Goal: Task Accomplishment & Management: Complete application form

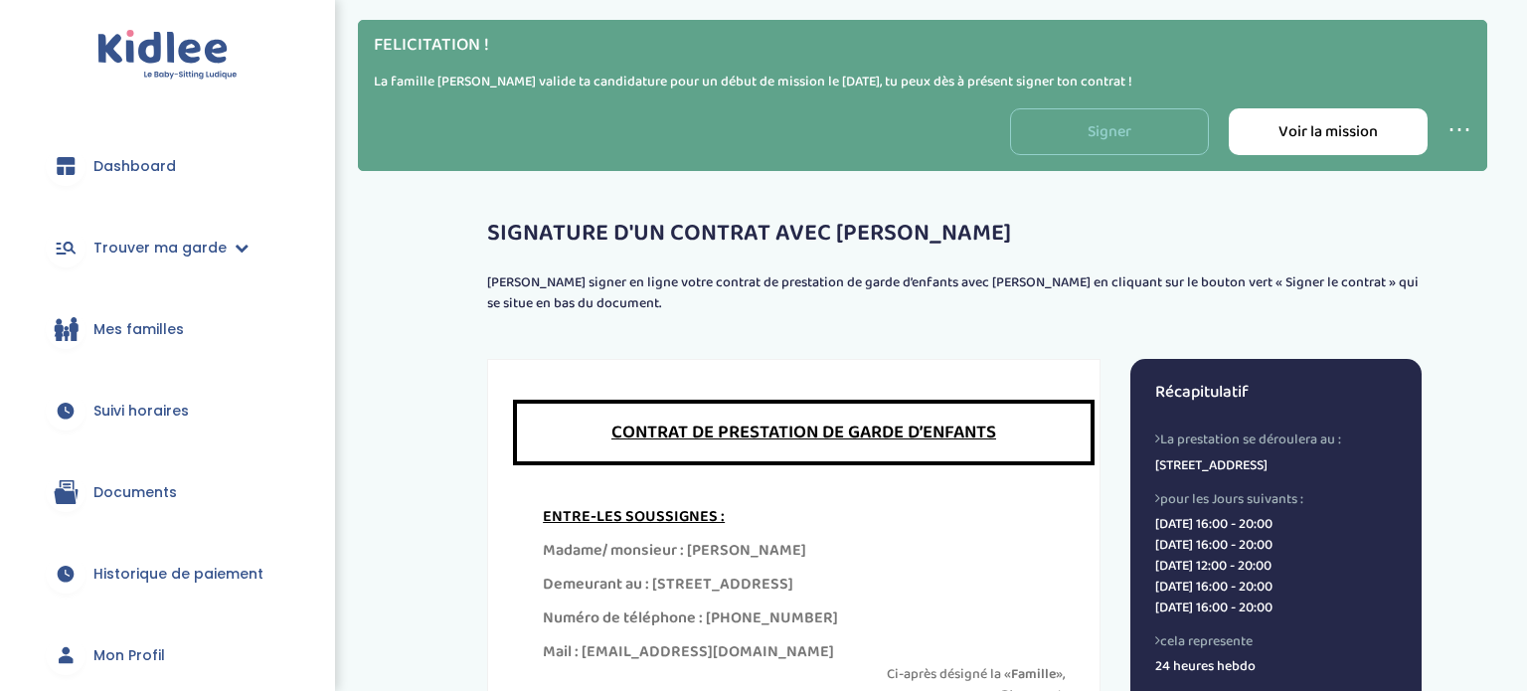
click at [1095, 141] on link "Signer" at bounding box center [1109, 131] width 199 height 47
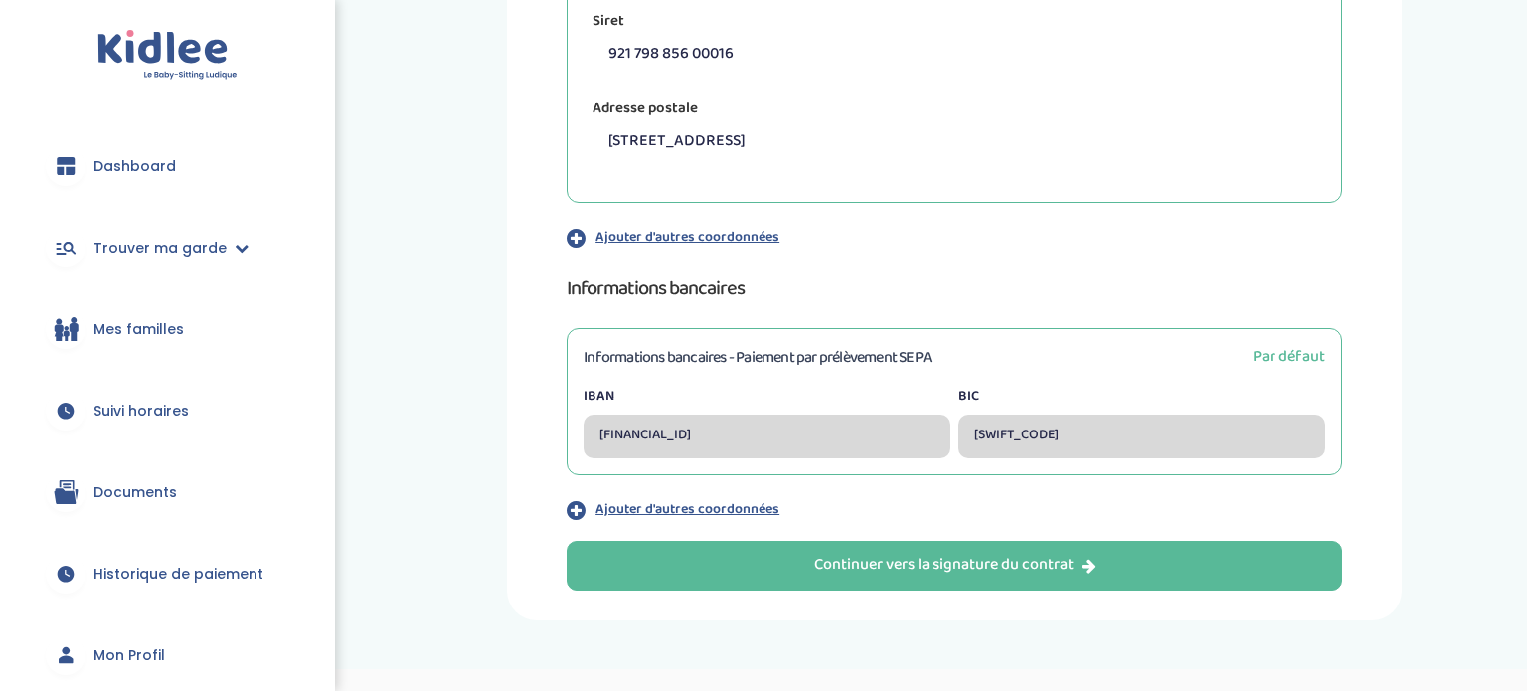
scroll to position [636, 0]
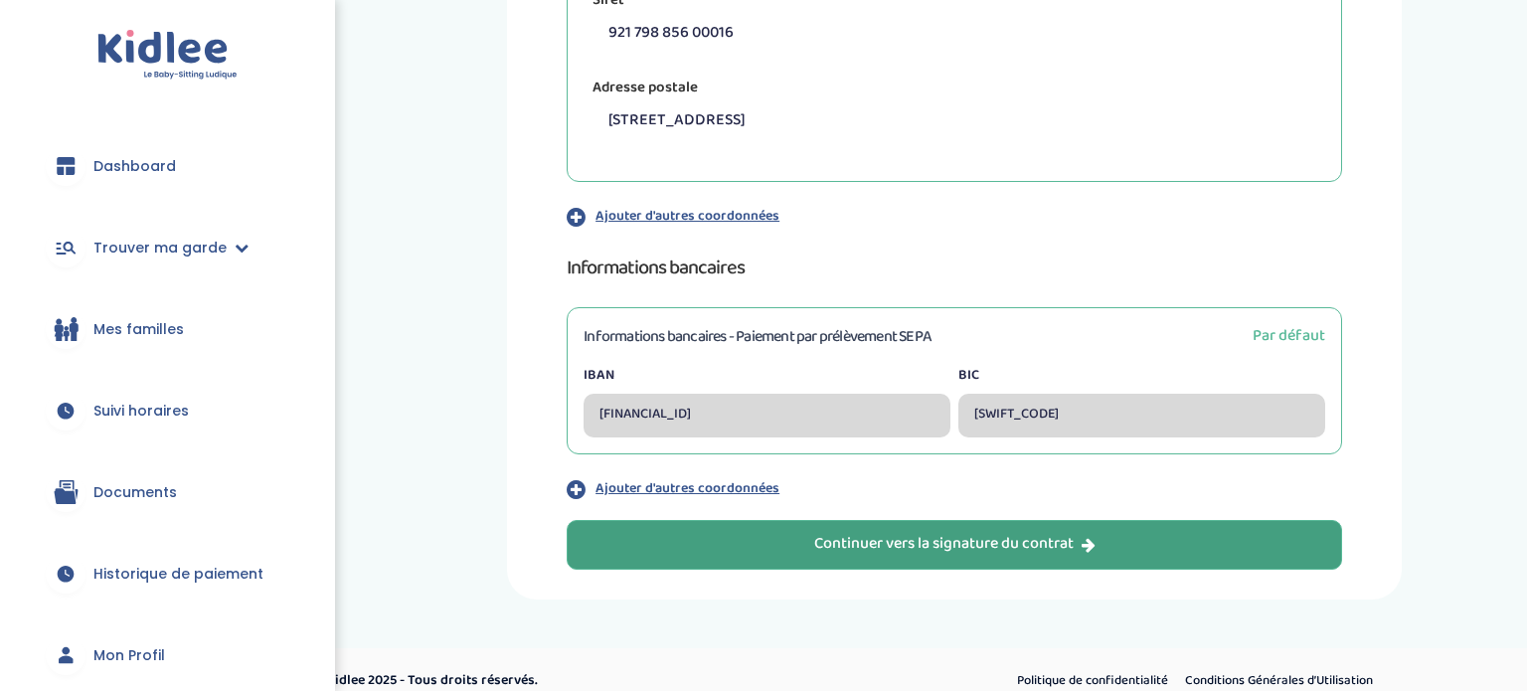
click at [1139, 545] on button "Continuer vers la signature du contrat" at bounding box center [955, 545] width 776 height 50
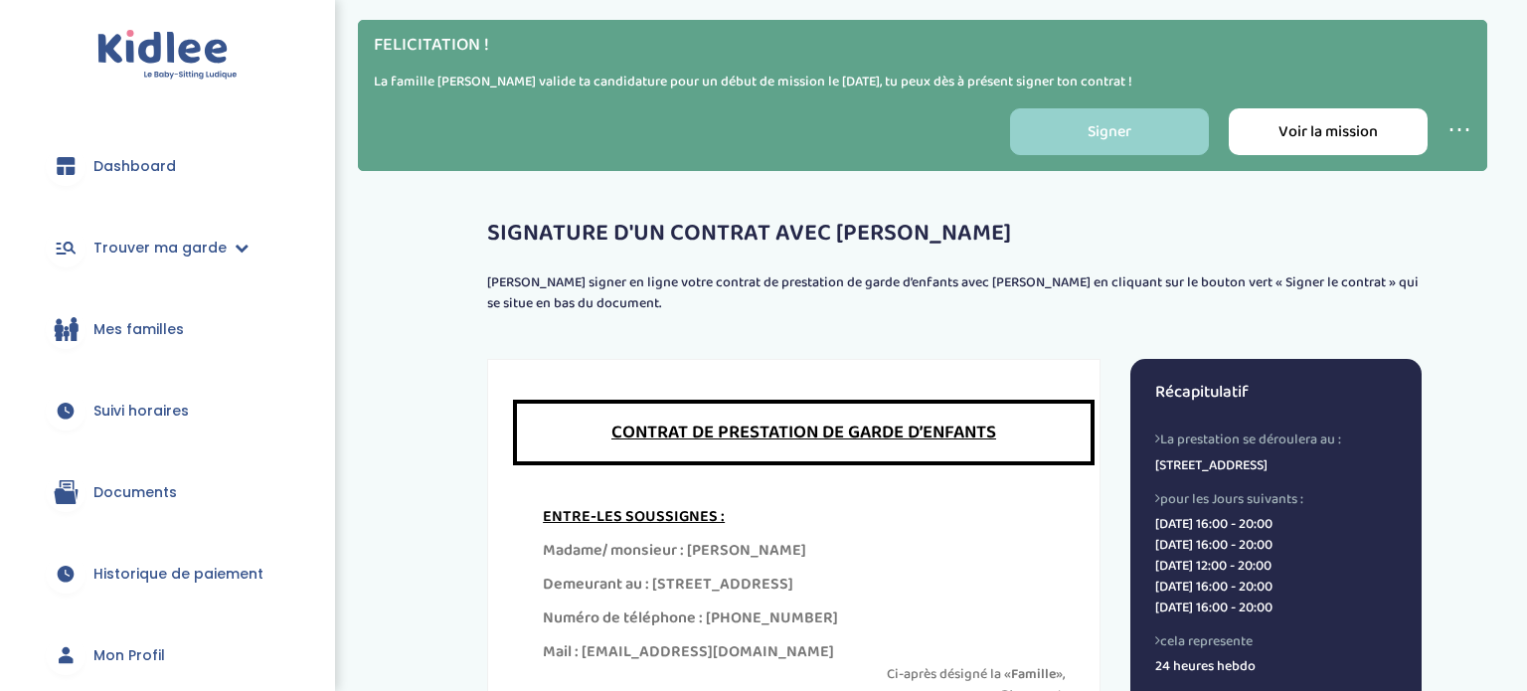
scroll to position [358, 0]
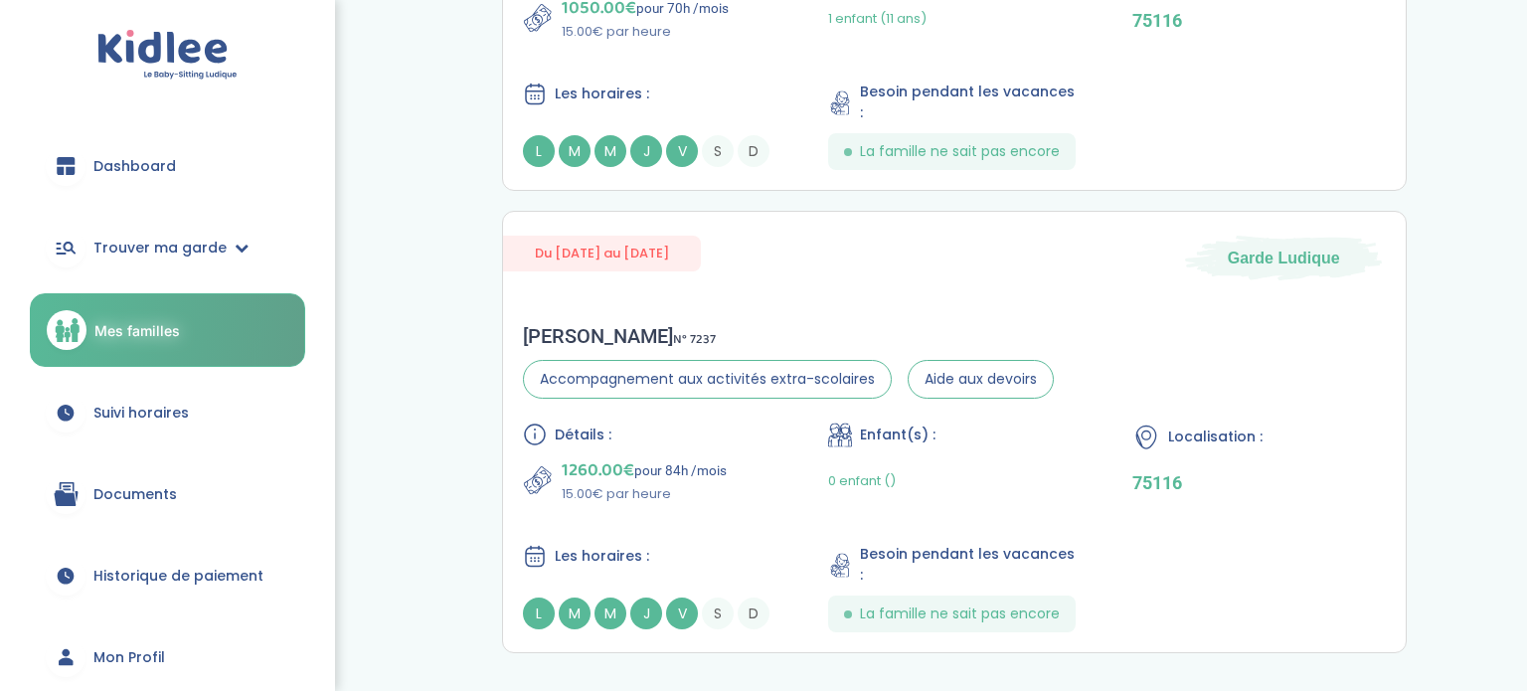
scroll to position [1392, 0]
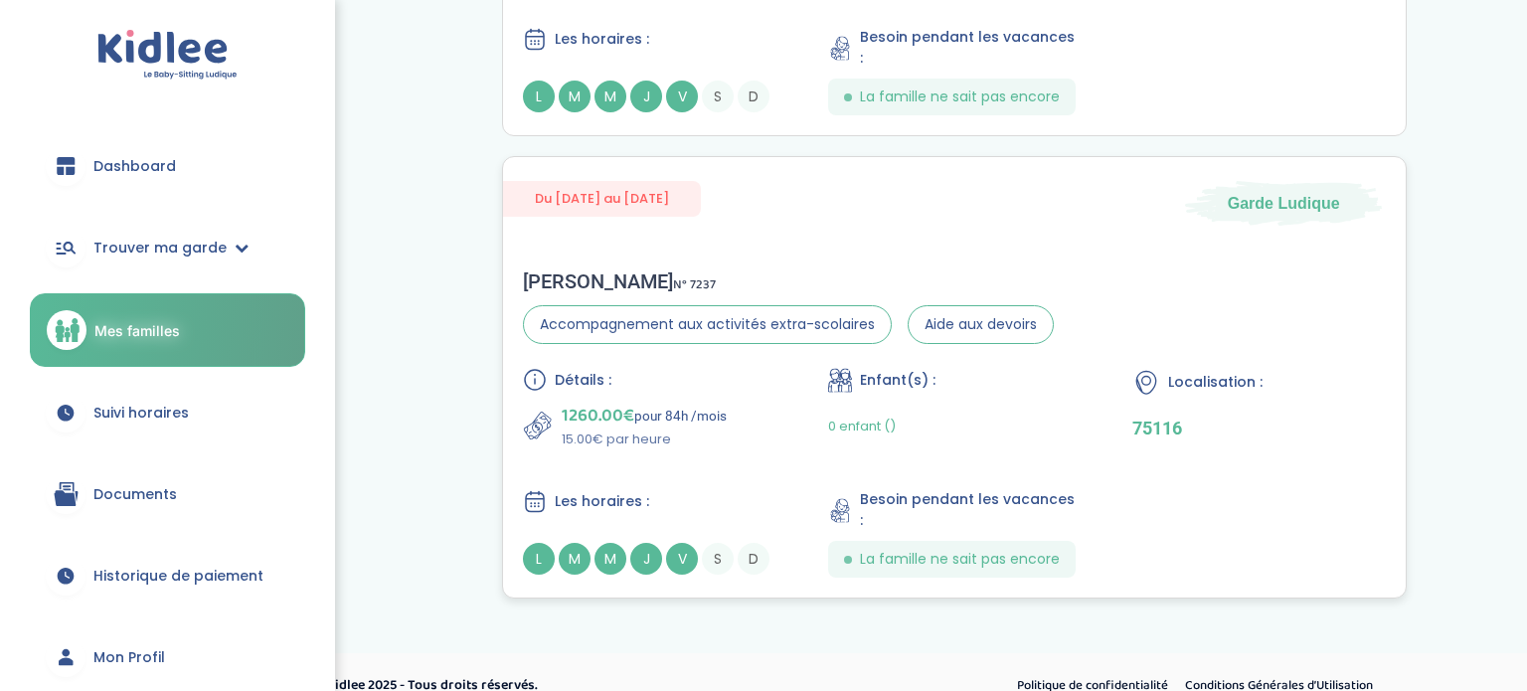
click at [809, 444] on div "Détails : 1260.00€ pour 84h /mois 15.00€ par heure Enfant(s) : 0 enfant () Loca…" at bounding box center [954, 473] width 863 height 210
